Goal: Information Seeking & Learning: Learn about a topic

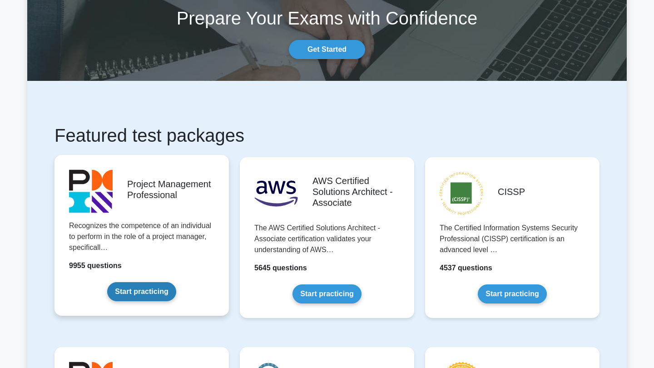
scroll to position [65, 0]
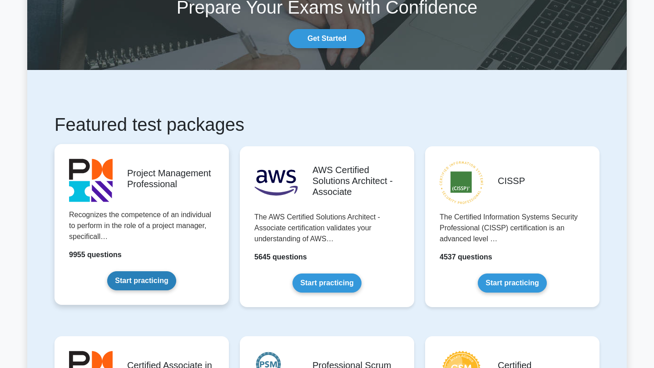
click at [160, 278] on link "Start practicing" at bounding box center [141, 280] width 69 height 19
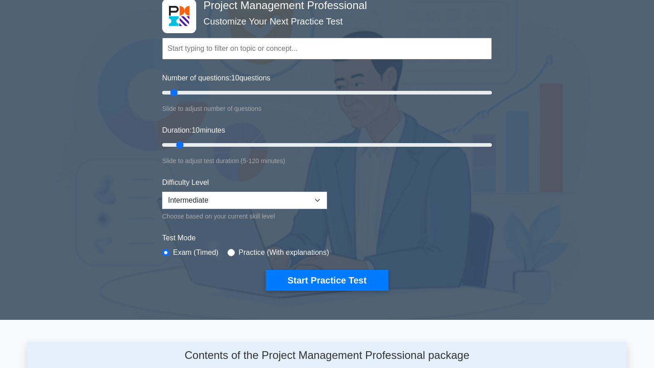
scroll to position [62, 0]
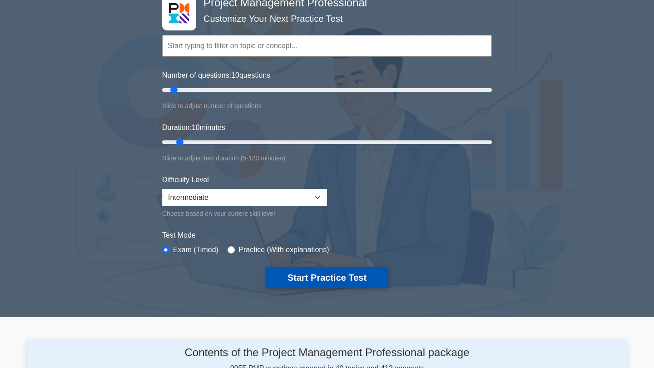
click at [312, 278] on button "Start Practice Test" at bounding box center [327, 277] width 123 height 21
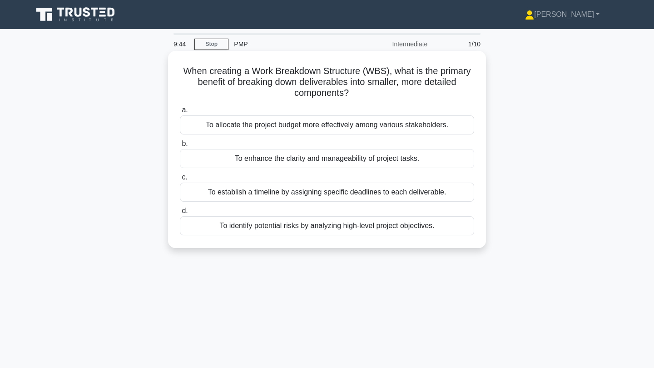
click at [336, 163] on div "To enhance the clarity and manageability of project tasks." at bounding box center [327, 158] width 294 height 19
click at [180, 147] on input "b. To enhance the clarity and manageability of project tasks." at bounding box center [180, 144] width 0 height 6
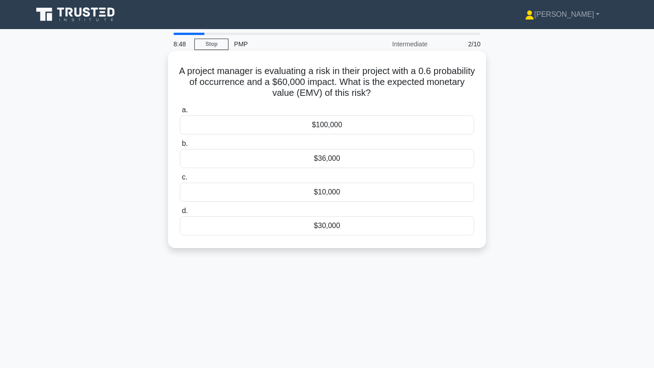
click at [353, 163] on div "$36,000" at bounding box center [327, 158] width 294 height 19
click at [180, 147] on input "b. $36,000" at bounding box center [180, 144] width 0 height 6
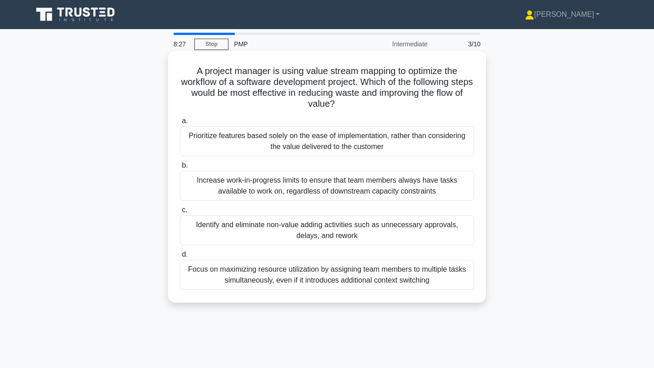
click at [429, 230] on div "Identify and eliminate non-value adding activities such as unnecessary approval…" at bounding box center [327, 230] width 294 height 30
click at [180, 213] on input "c. Identify and eliminate non-value adding activities such as unnecessary appro…" at bounding box center [180, 210] width 0 height 6
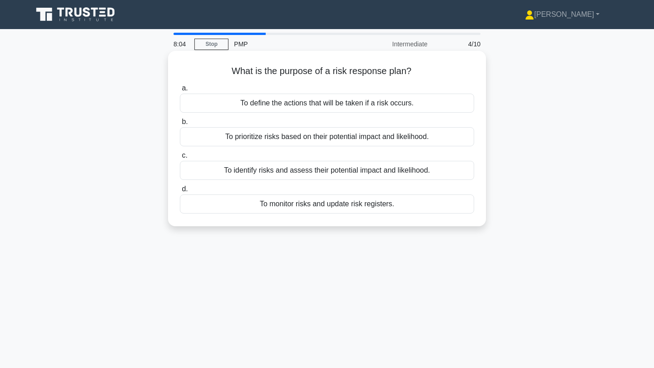
click at [432, 106] on div "To define the actions that will be taken if a risk occurs." at bounding box center [327, 103] width 294 height 19
click at [180, 91] on input "a. To define the actions that will be taken if a risk occurs." at bounding box center [180, 88] width 0 height 6
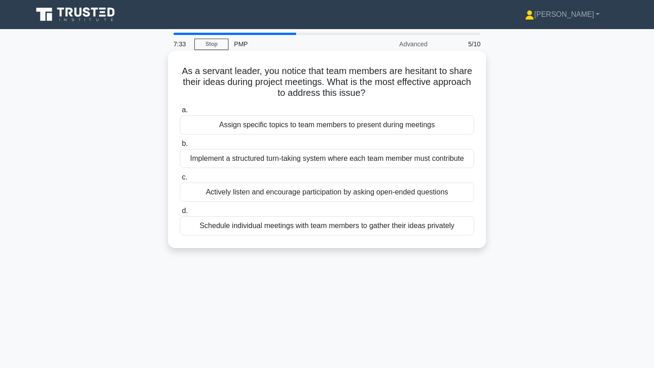
click at [437, 192] on div "Actively listen and encourage participation by asking open-ended questions" at bounding box center [327, 192] width 294 height 19
click at [180, 180] on input "c. Actively listen and encourage participation by asking open-ended questions" at bounding box center [180, 177] width 0 height 6
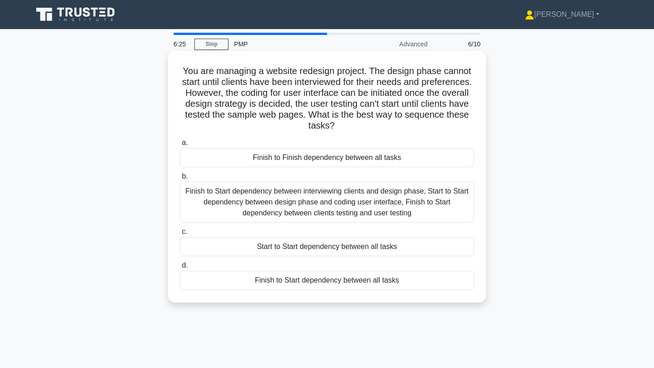
click at [403, 197] on div "Finish to Start dependency between interviewing clients and design phase, Start…" at bounding box center [327, 202] width 294 height 41
click at [180, 179] on input "b. Finish to Start dependency between interviewing clients and design phase, St…" at bounding box center [180, 177] width 0 height 6
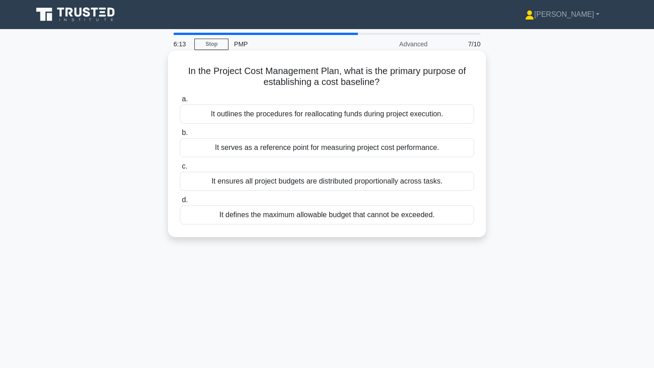
click at [398, 144] on div "It serves as a reference point for measuring project cost performance." at bounding box center [327, 147] width 294 height 19
click at [180, 136] on input "b. It serves as a reference point for measuring project cost performance." at bounding box center [180, 133] width 0 height 6
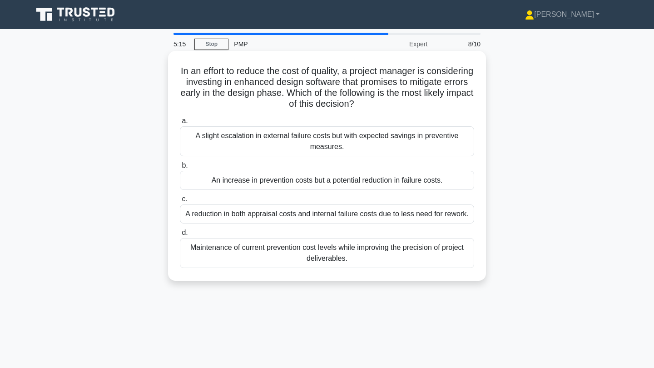
click at [367, 218] on div "A reduction in both appraisal costs and internal failure costs due to less need…" at bounding box center [327, 213] width 294 height 19
click at [180, 202] on input "c. A reduction in both appraisal costs and internal failure costs due to less n…" at bounding box center [180, 199] width 0 height 6
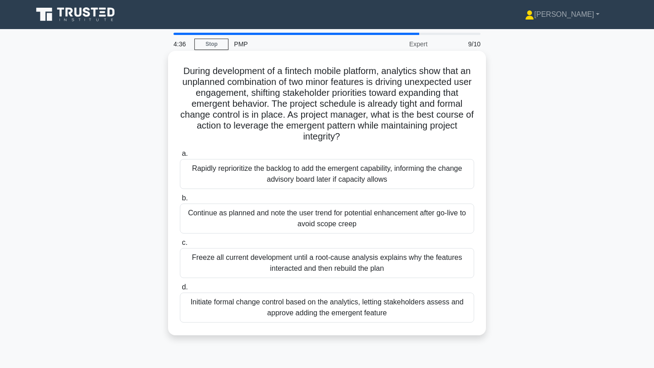
click at [401, 310] on div "Initiate formal change control based on the analytics, letting stakeholders ass…" at bounding box center [327, 308] width 294 height 30
click at [180, 290] on input "d. Initiate formal change control based on the analytics, letting stakeholders …" at bounding box center [180, 287] width 0 height 6
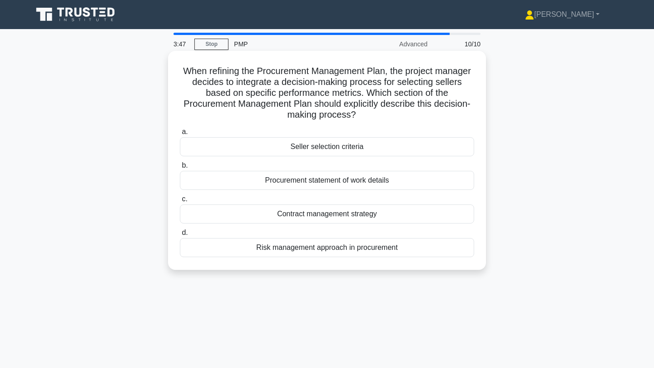
click at [383, 149] on div "Seller selection criteria" at bounding box center [327, 146] width 294 height 19
click at [180, 135] on input "a. Seller selection criteria" at bounding box center [180, 132] width 0 height 6
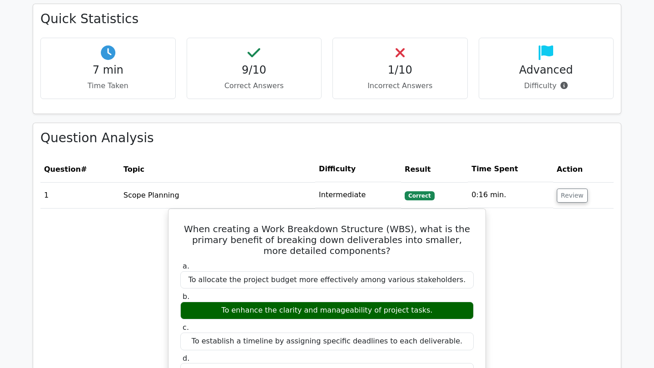
scroll to position [393, 0]
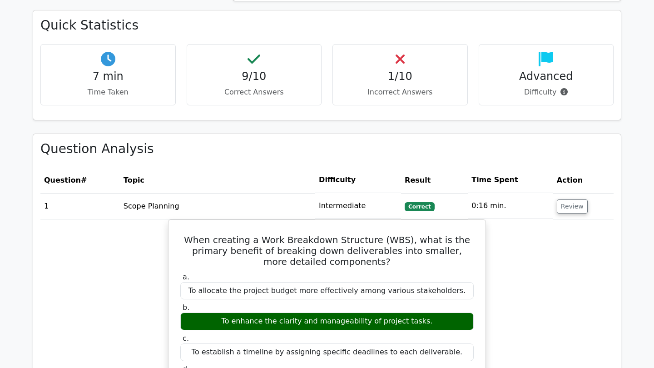
click at [440, 68] on div "1/10 Incorrect Answers" at bounding box center [400, 74] width 135 height 61
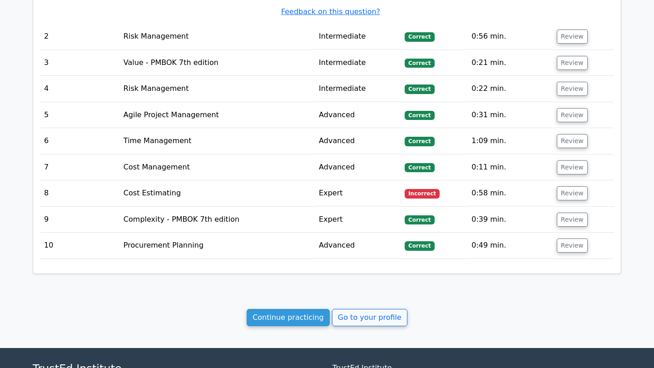
scroll to position [938, 0]
click at [562, 186] on button "Review" at bounding box center [572, 193] width 31 height 14
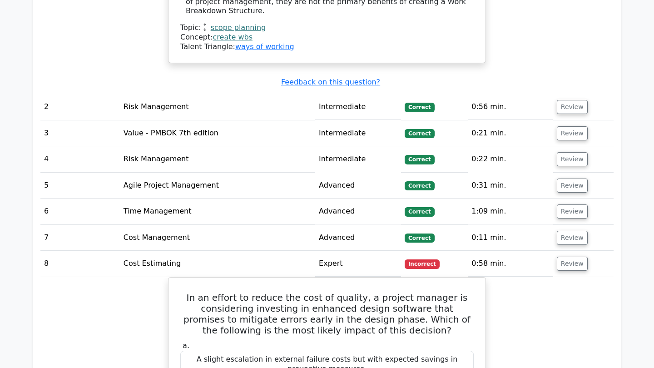
scroll to position [870, 0]
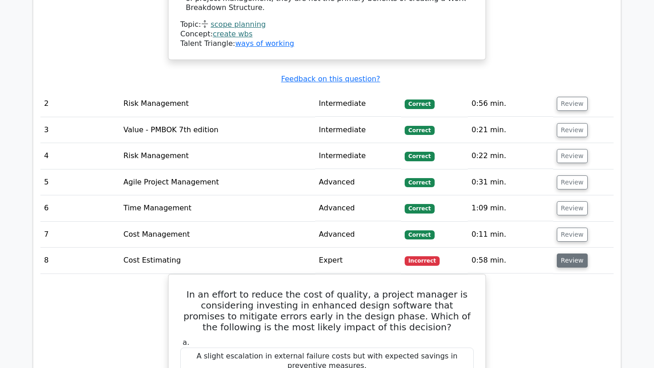
click at [563, 253] on button "Review" at bounding box center [572, 260] width 31 height 14
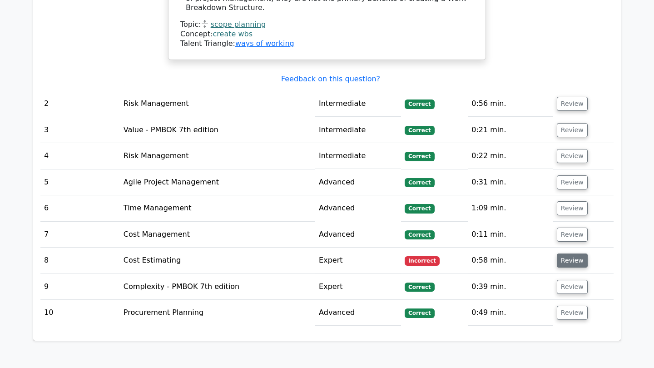
click at [563, 253] on button "Review" at bounding box center [572, 260] width 31 height 14
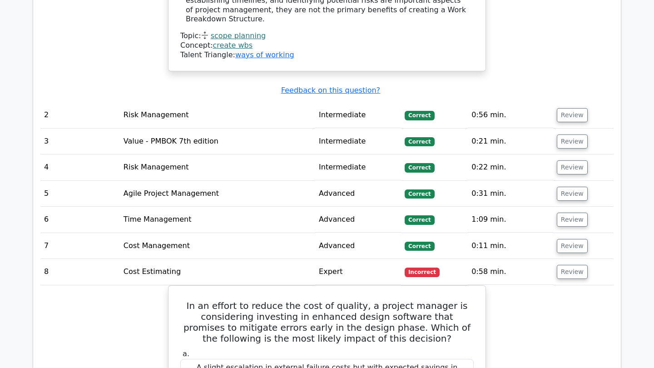
scroll to position [857, 0]
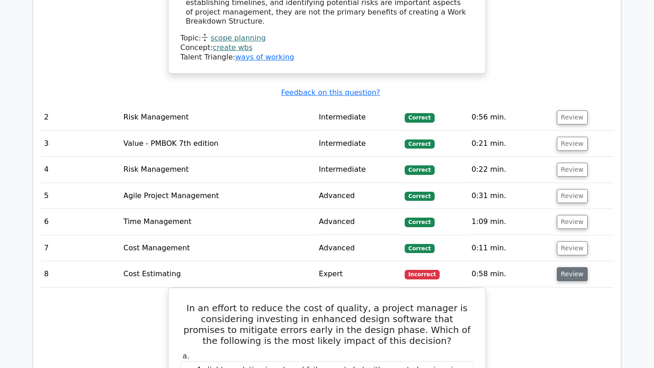
click at [563, 267] on button "Review" at bounding box center [572, 274] width 31 height 14
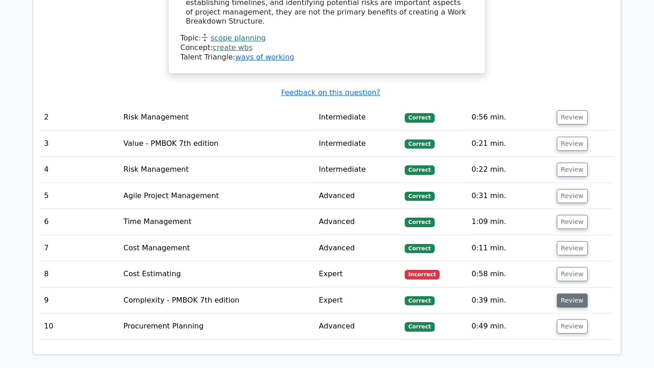
click at [567, 293] on button "Review" at bounding box center [572, 300] width 31 height 14
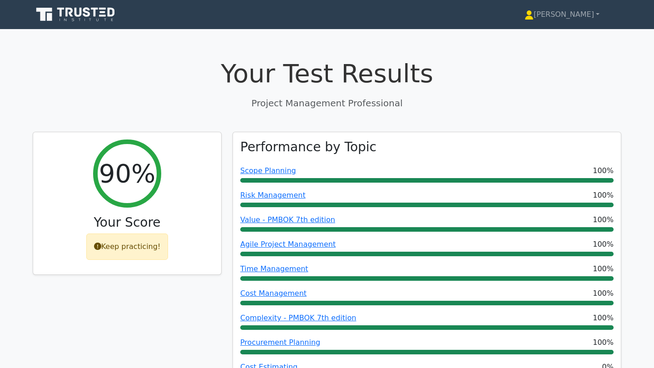
scroll to position [0, 0]
click at [580, 19] on link "[PERSON_NAME]" at bounding box center [562, 14] width 119 height 18
click at [580, 13] on link "[PERSON_NAME]" at bounding box center [562, 14] width 119 height 18
click at [591, 15] on link "[PERSON_NAME]" at bounding box center [562, 14] width 119 height 18
click at [600, 14] on link "[PERSON_NAME]" at bounding box center [562, 14] width 119 height 18
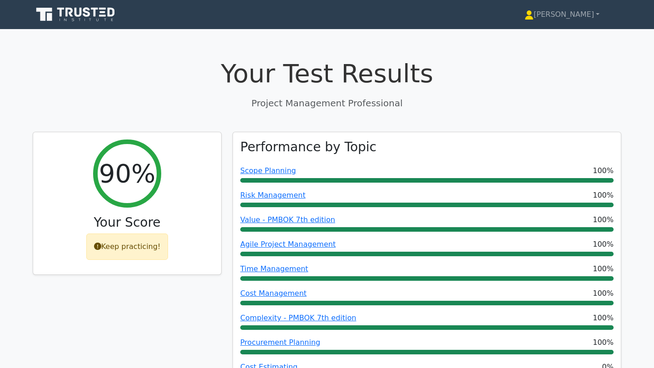
click at [95, 13] on icon at bounding box center [95, 12] width 7 height 9
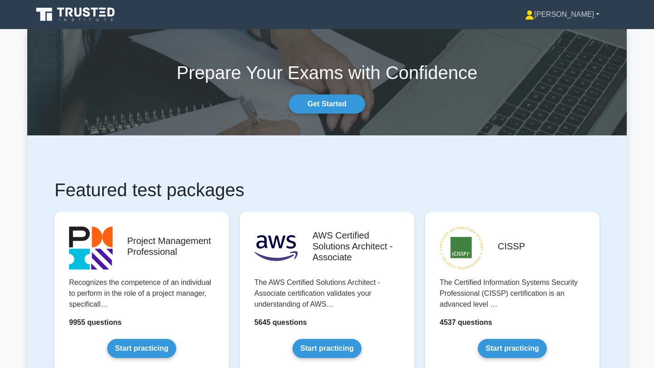
click at [589, 17] on link "[PERSON_NAME]" at bounding box center [562, 14] width 118 height 18
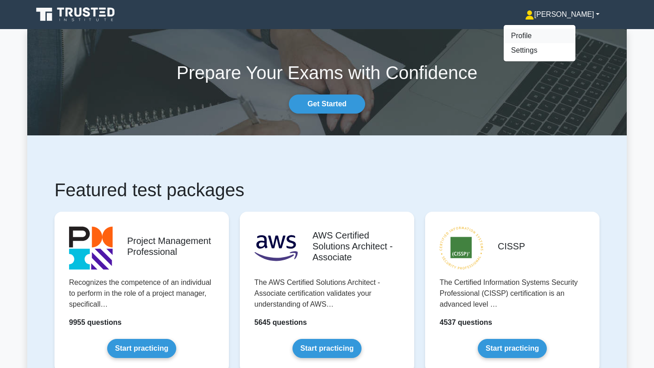
click at [576, 30] on link "Profile" at bounding box center [540, 36] width 72 height 15
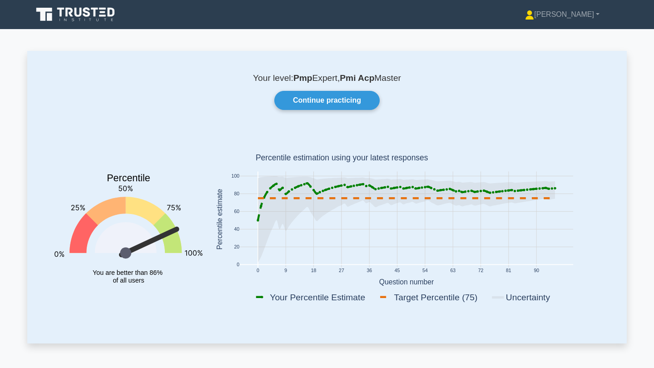
click at [542, 182] on icon at bounding box center [406, 179] width 297 height 7
click at [93, 12] on icon at bounding box center [76, 14] width 87 height 17
